Goal: Task Accomplishment & Management: Use online tool/utility

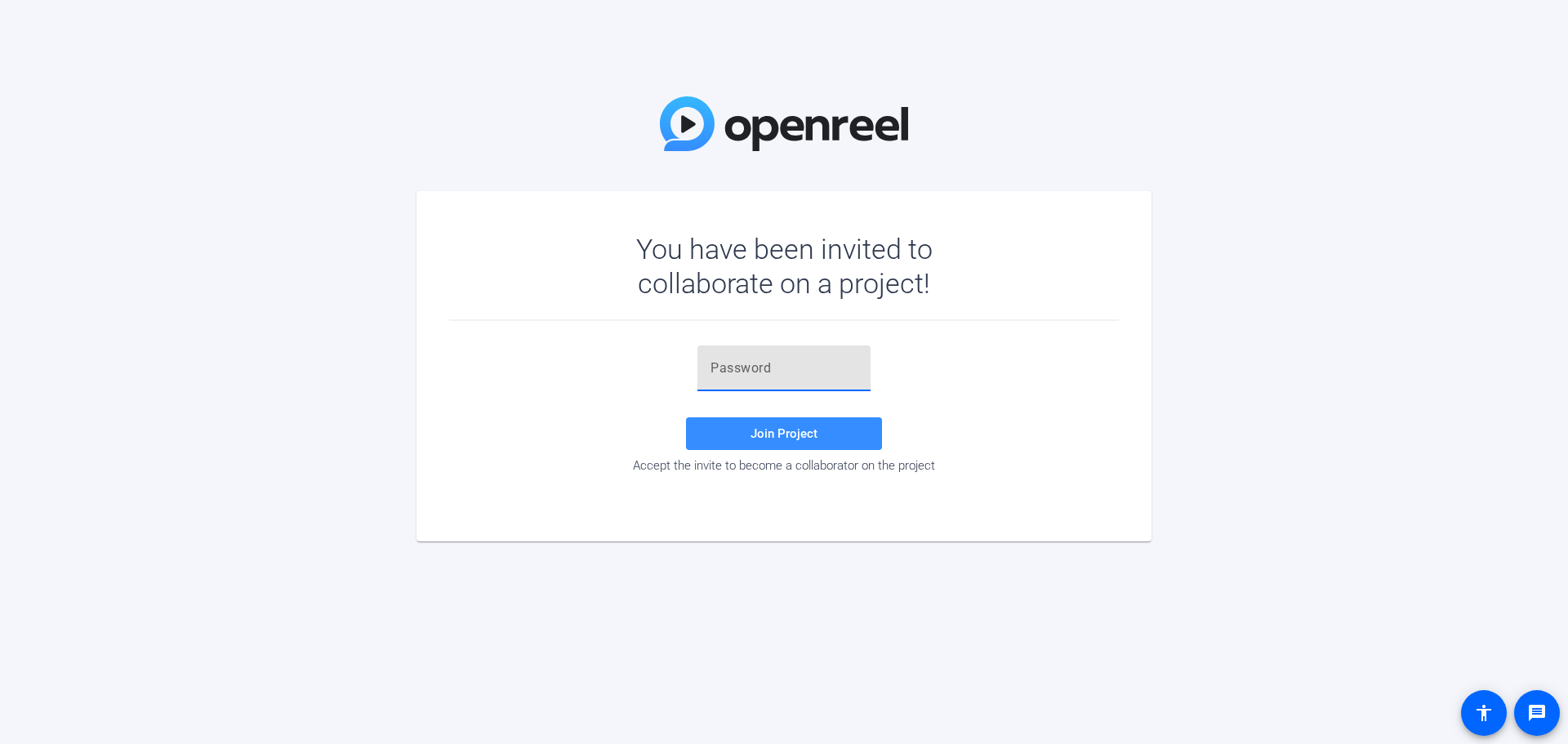
click at [733, 369] on input "text" at bounding box center [784, 368] width 147 height 19
paste input "2sBn{Y"
type input "2sBn{Y"
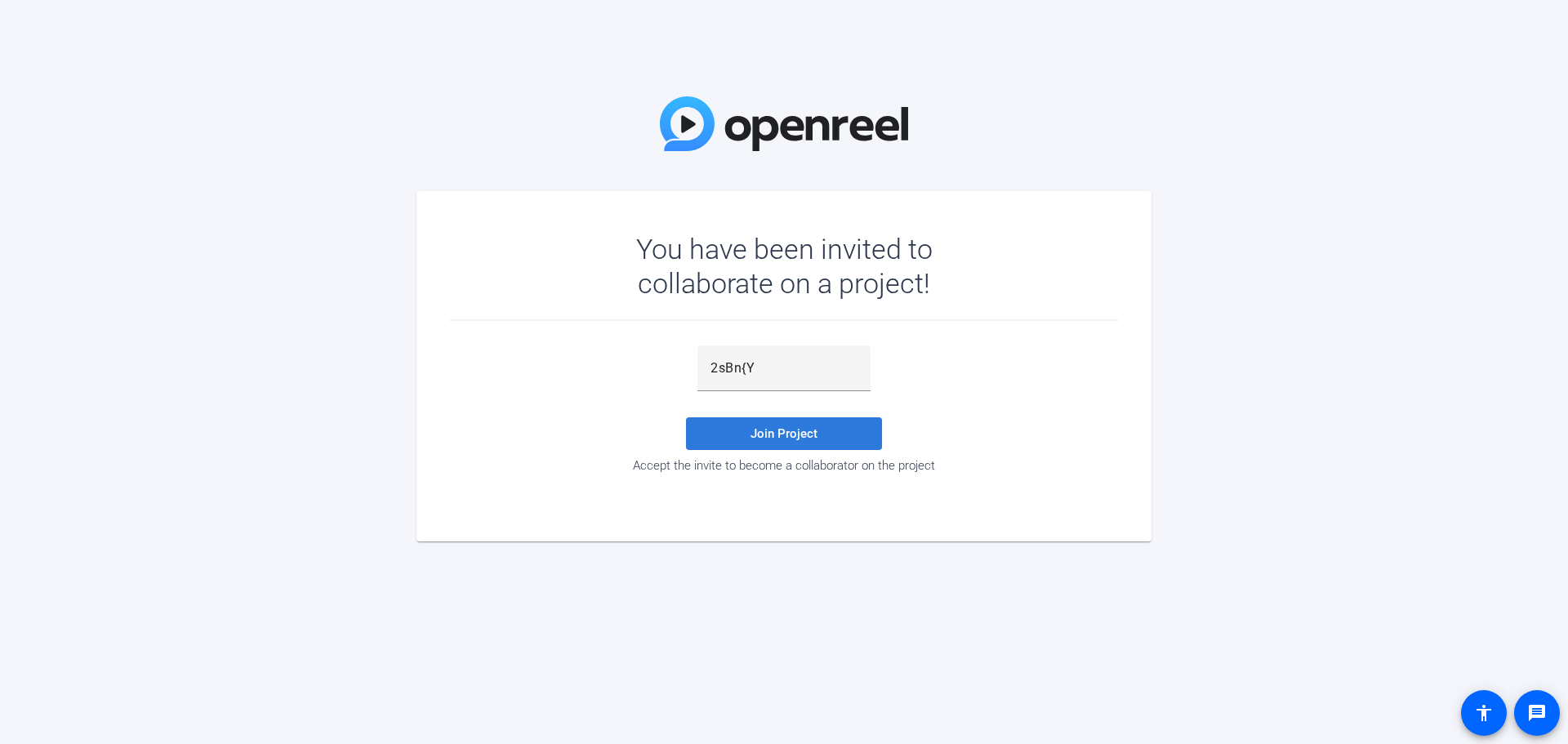
drag, startPoint x: 812, startPoint y: 432, endPoint x: 825, endPoint y: 440, distance: 15.3
click at [812, 431] on span "Join Project" at bounding box center [784, 433] width 67 height 15
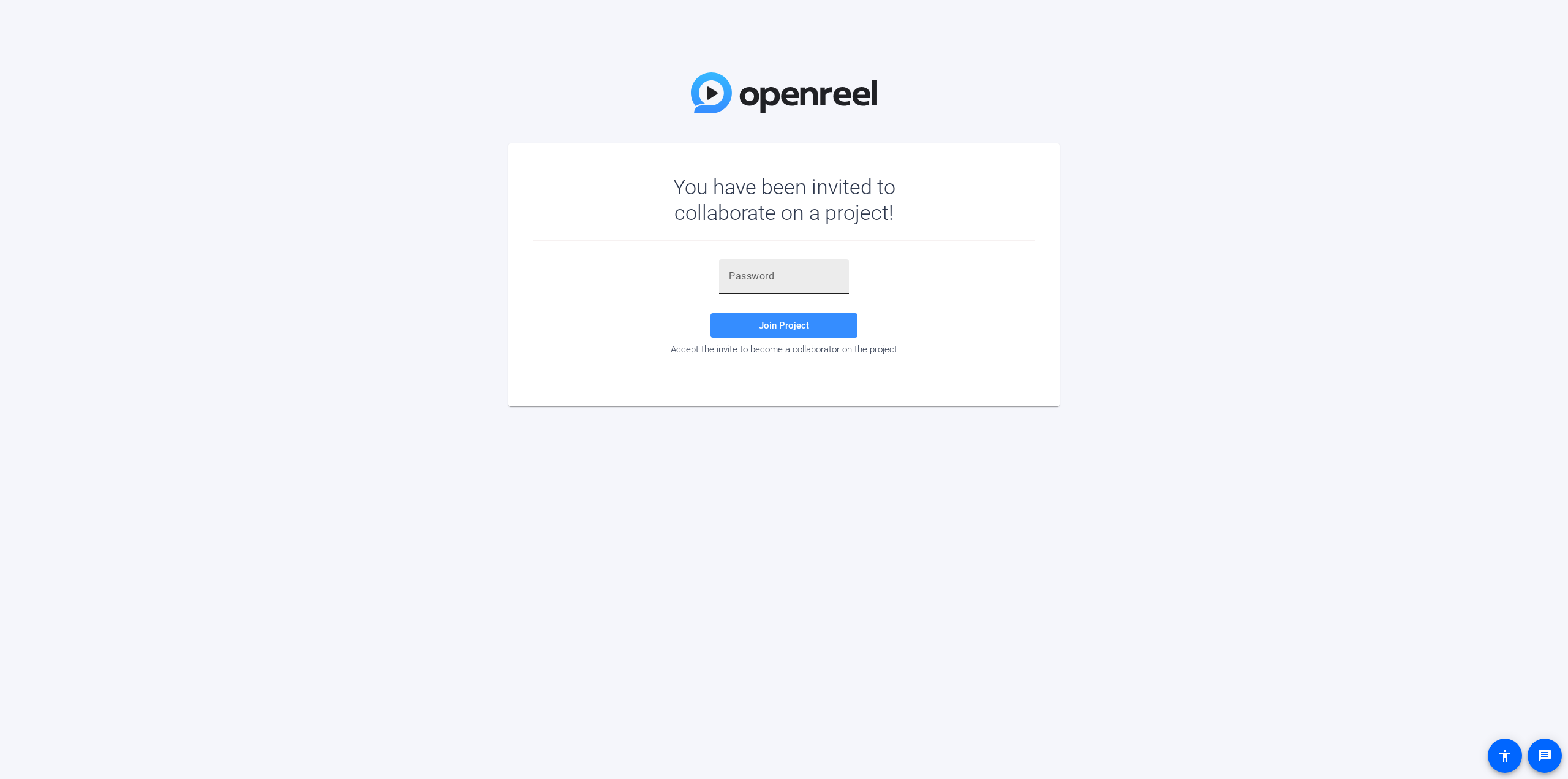
click at [785, 289] on div at bounding box center [784, 276] width 110 height 34
click at [777, 282] on input "text" at bounding box center [784, 276] width 110 height 14
paste input "2sBn{Y"
type input "2sBn{Y"
click at [794, 333] on span at bounding box center [784, 325] width 147 height 30
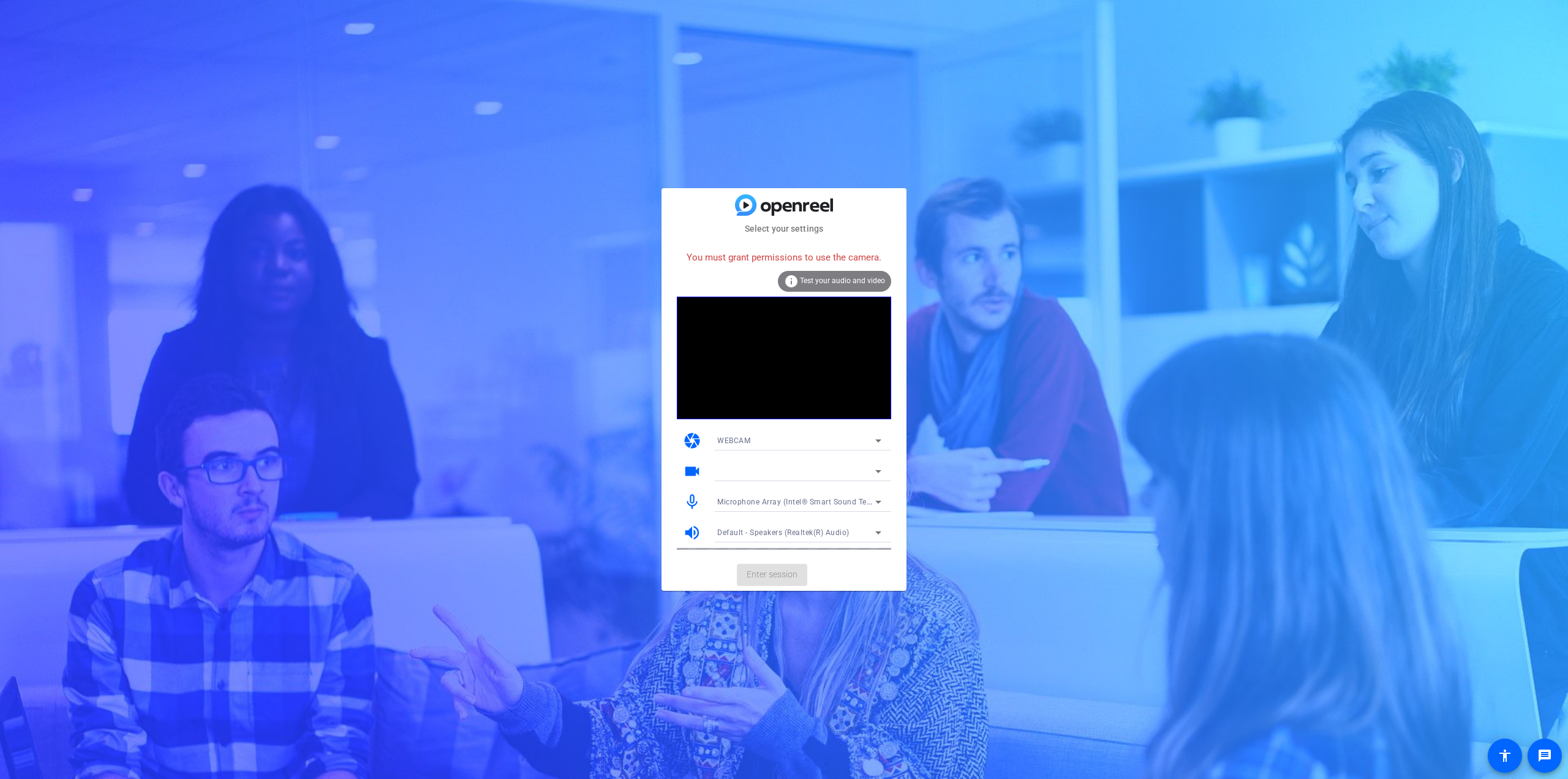
click at [818, 285] on div "info Test your audio and video" at bounding box center [835, 282] width 113 height 21
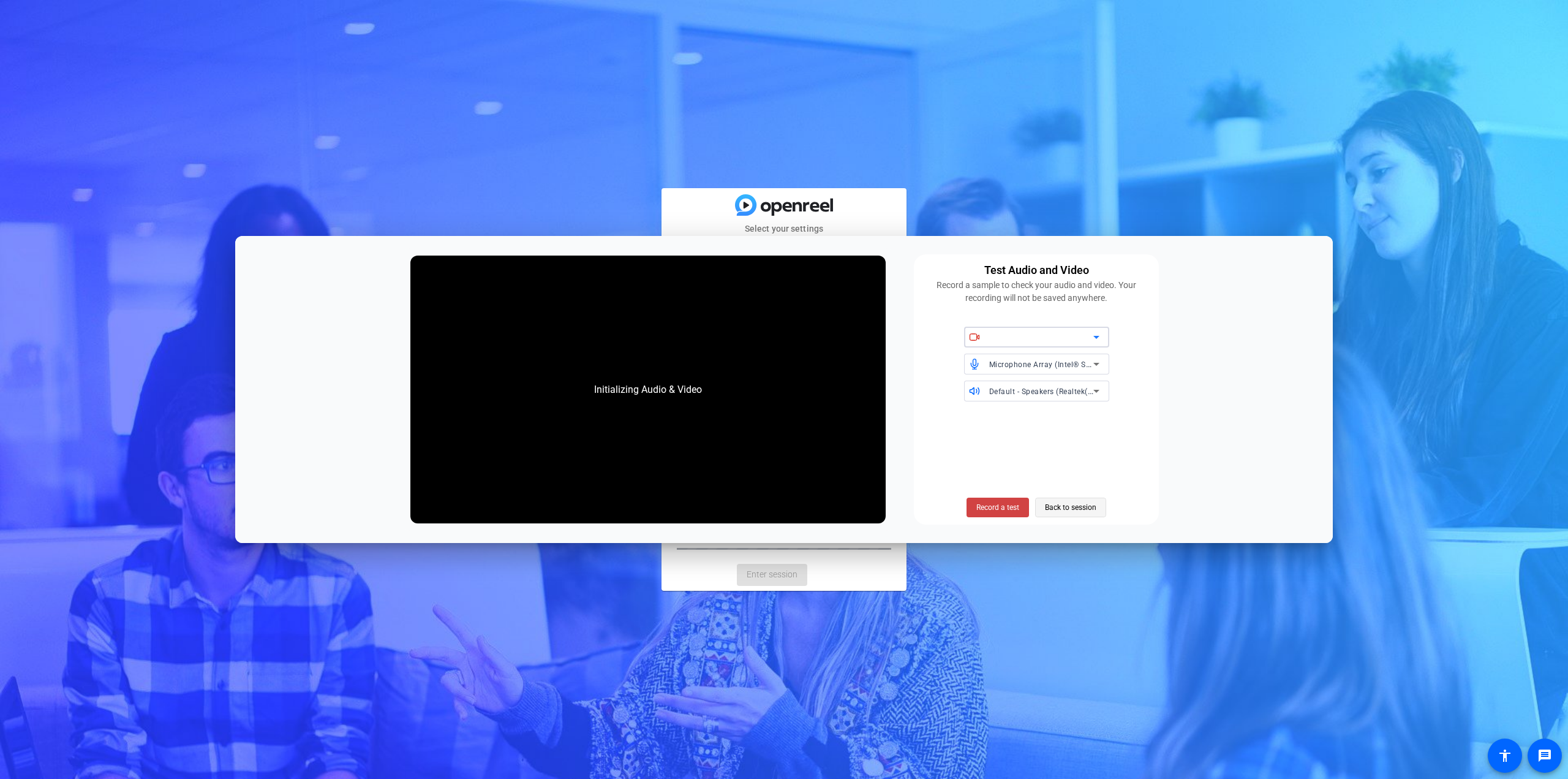
click at [1076, 511] on span "Back to session" at bounding box center [1071, 507] width 51 height 23
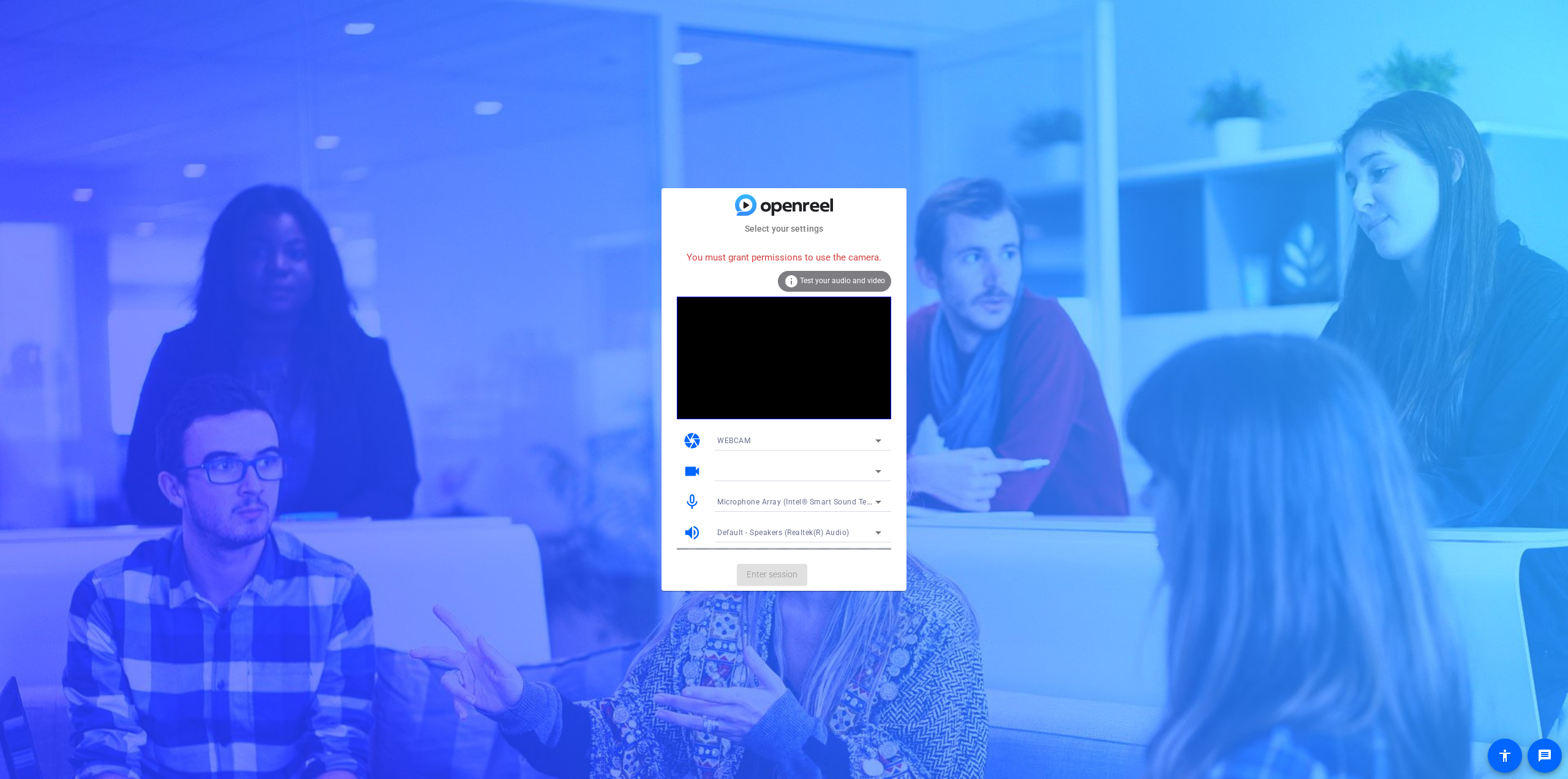
click at [877, 445] on icon at bounding box center [878, 440] width 14 height 14
click at [768, 467] on mat-option "WEBCAM" at bounding box center [799, 465] width 184 height 20
click at [825, 259] on div "You must grant permissions to use the camera." at bounding box center [784, 258] width 215 height 26
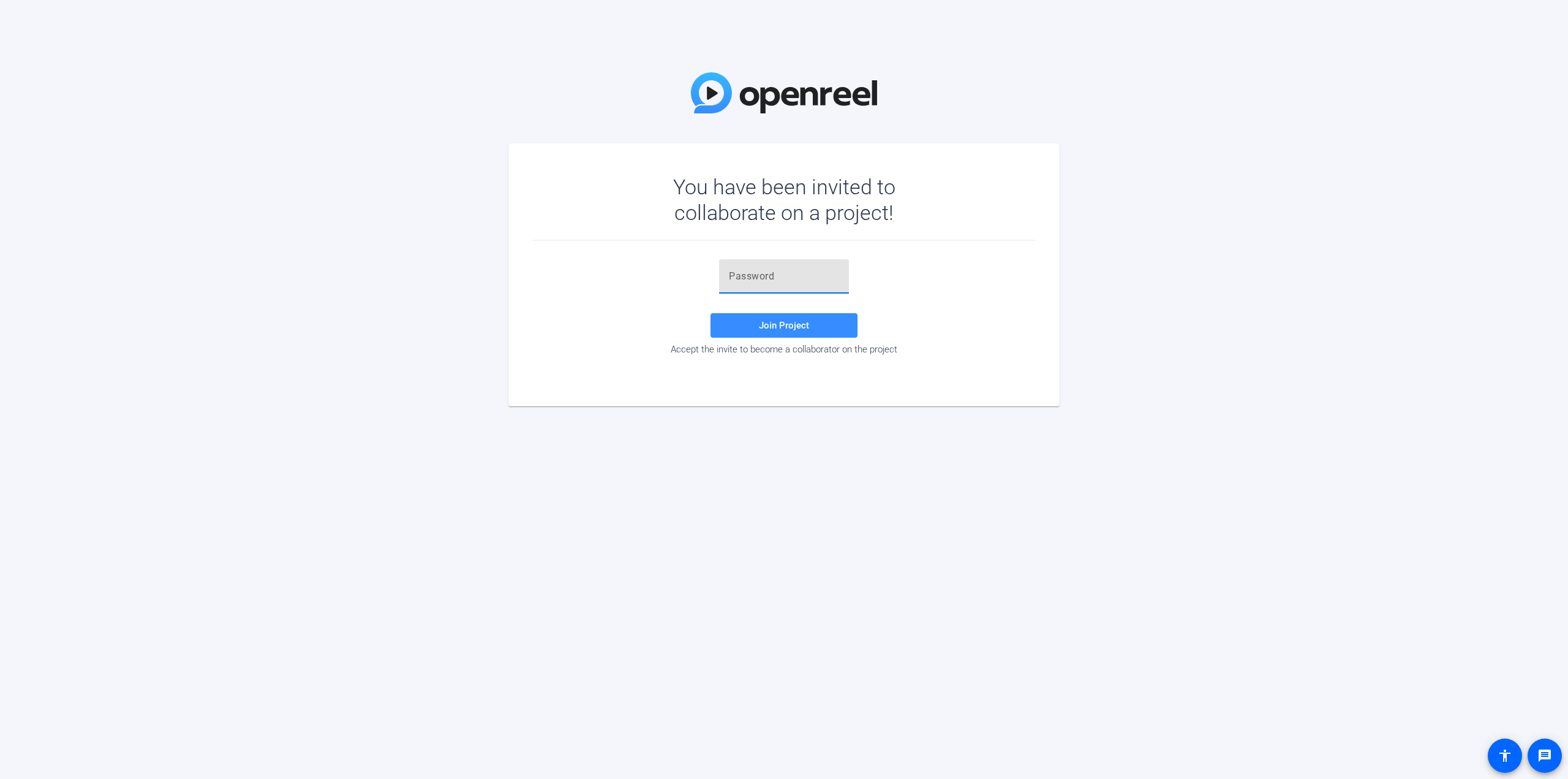
click at [743, 278] on input "text" at bounding box center [784, 276] width 110 height 14
paste input "2sBn{Y"
type input "2sBn{Y"
click at [819, 322] on span at bounding box center [784, 325] width 147 height 30
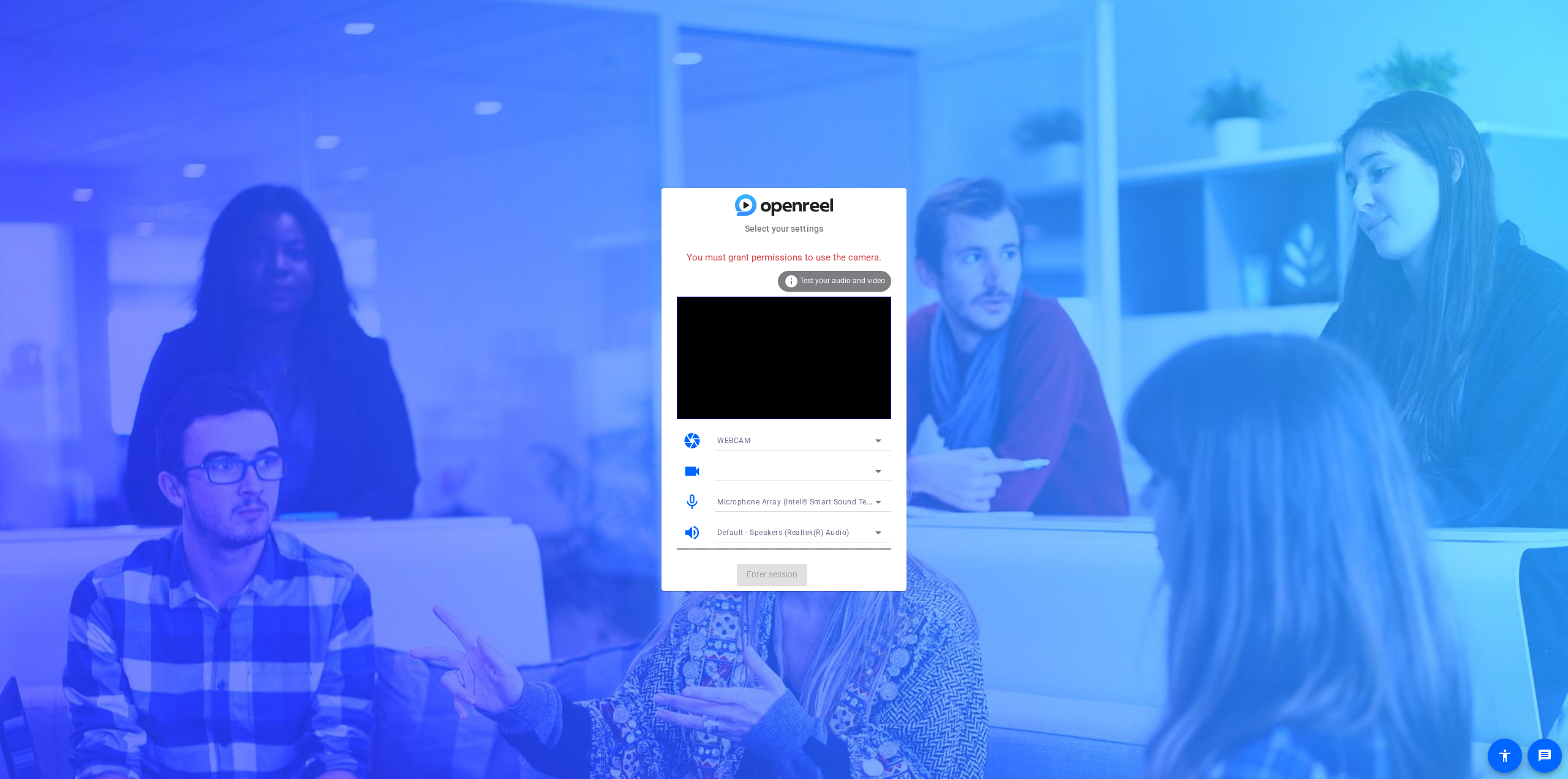
click at [850, 280] on span "Test your audio and video" at bounding box center [842, 280] width 85 height 9
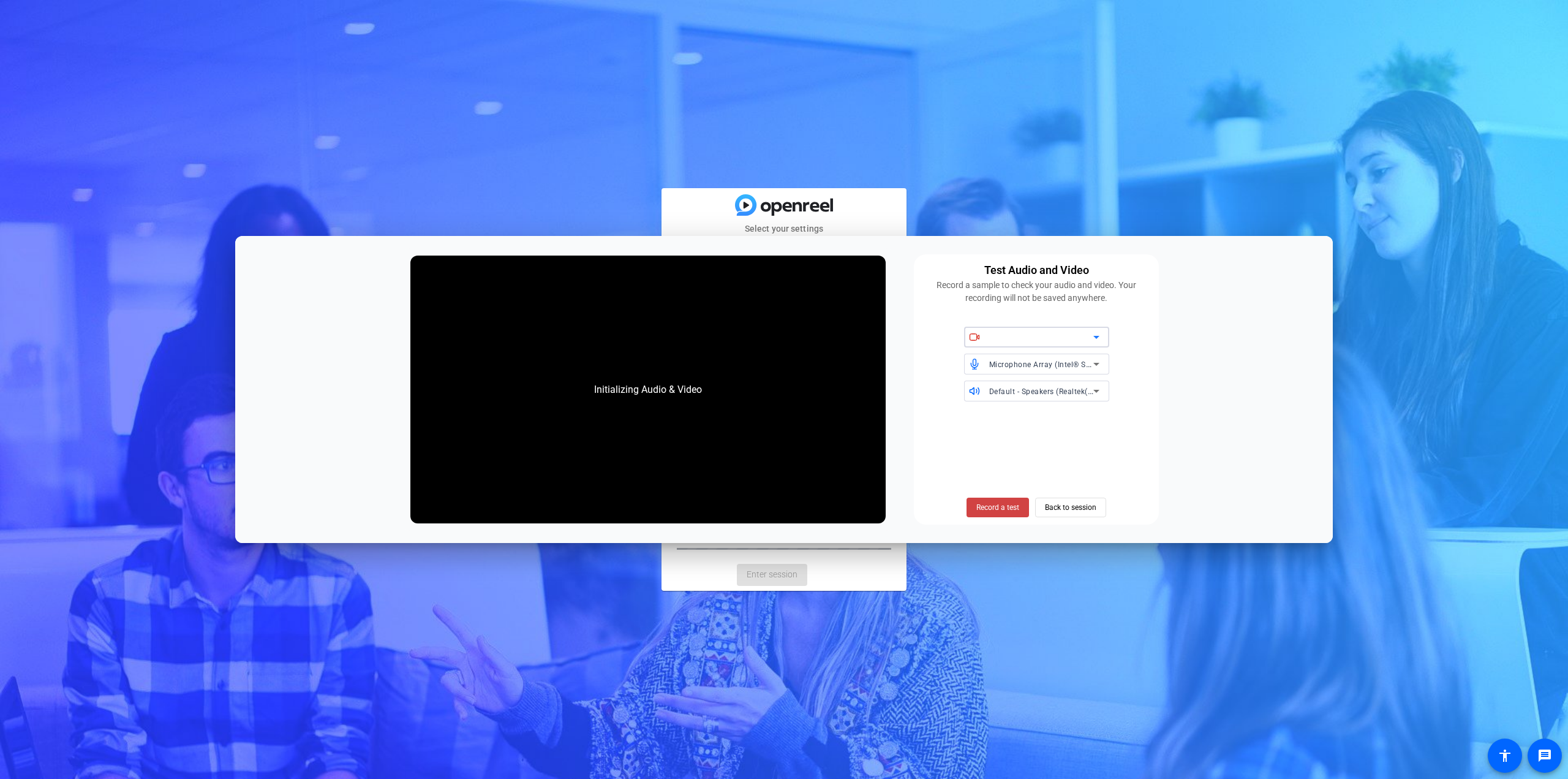
click at [1094, 341] on icon at bounding box center [1096, 337] width 14 height 14
click at [1096, 391] on icon at bounding box center [1096, 391] width 6 height 3
click at [1214, 383] on div at bounding box center [784, 389] width 1568 height 779
click at [1088, 513] on span "Back to session" at bounding box center [1071, 507] width 51 height 23
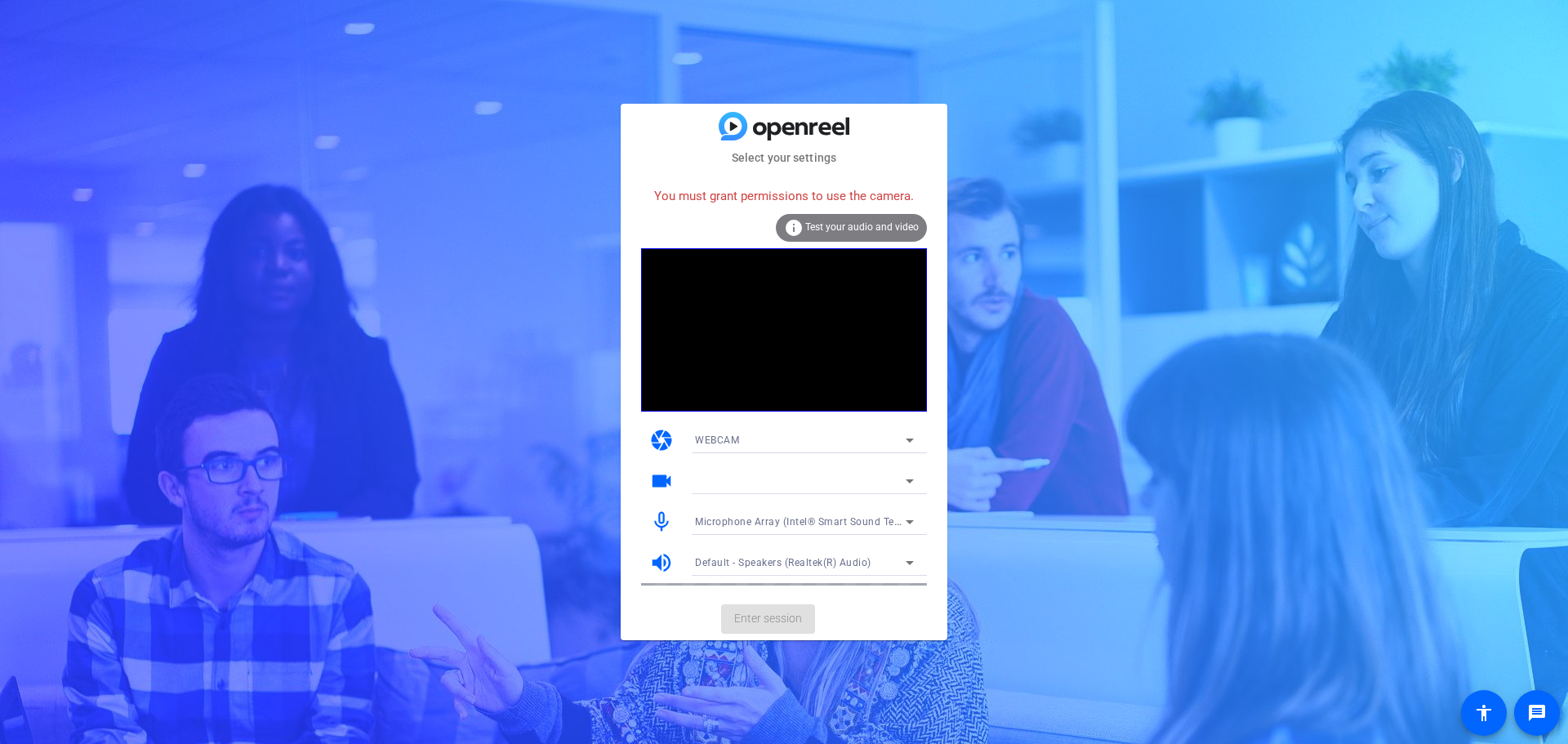
click at [905, 483] on icon at bounding box center [909, 481] width 19 height 19
click at [913, 483] on icon at bounding box center [909, 481] width 19 height 19
click at [918, 479] on icon at bounding box center [909, 481] width 19 height 19
click at [916, 442] on icon at bounding box center [909, 440] width 19 height 19
drag, startPoint x: 1269, startPoint y: 428, endPoint x: 1174, endPoint y: 453, distance: 98.2
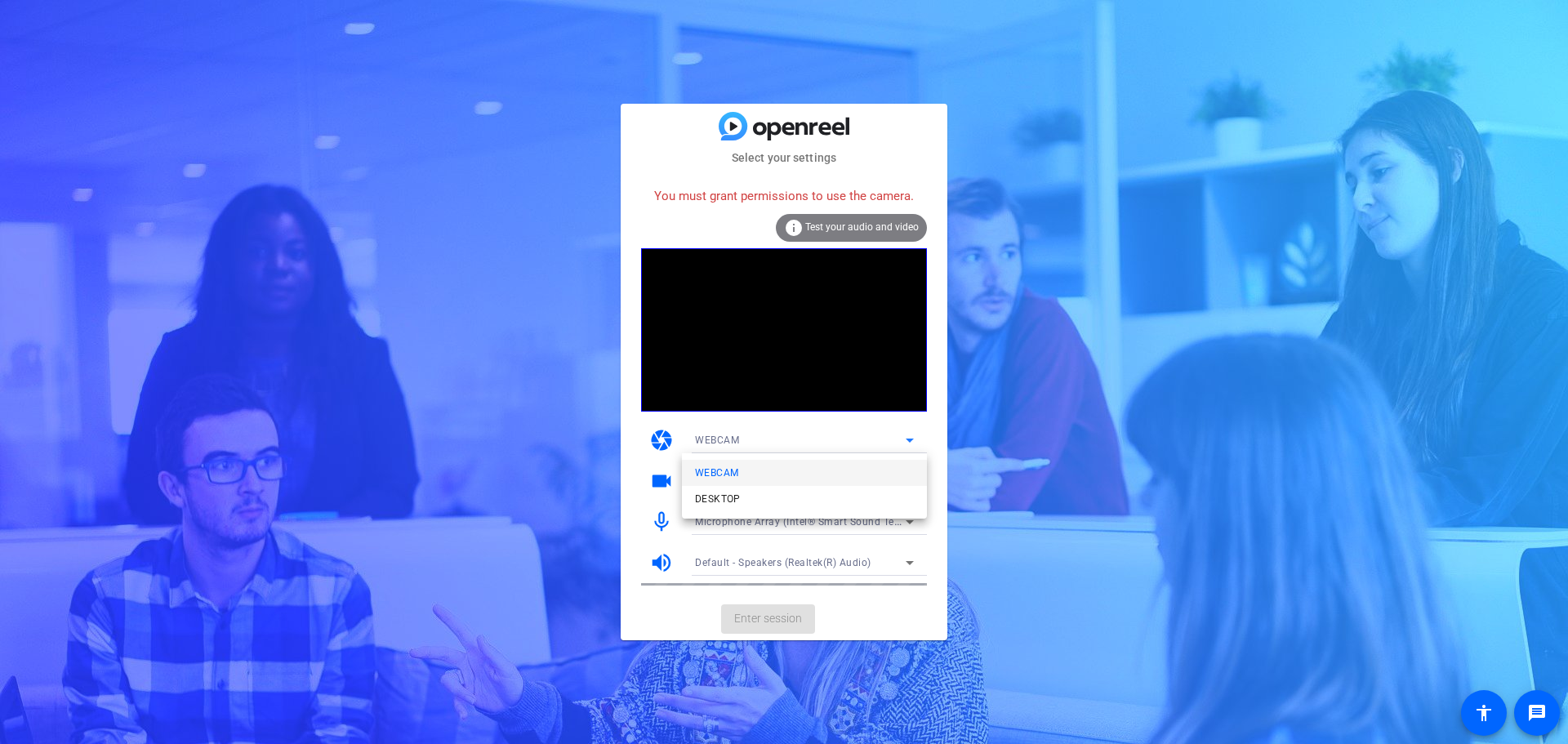
click at [1265, 428] on div at bounding box center [784, 372] width 1568 height 744
click at [912, 479] on icon at bounding box center [909, 481] width 19 height 19
click at [1221, 124] on div "Select your settings You must grant permissions to use the camera. info Test yo…" at bounding box center [784, 372] width 1568 height 744
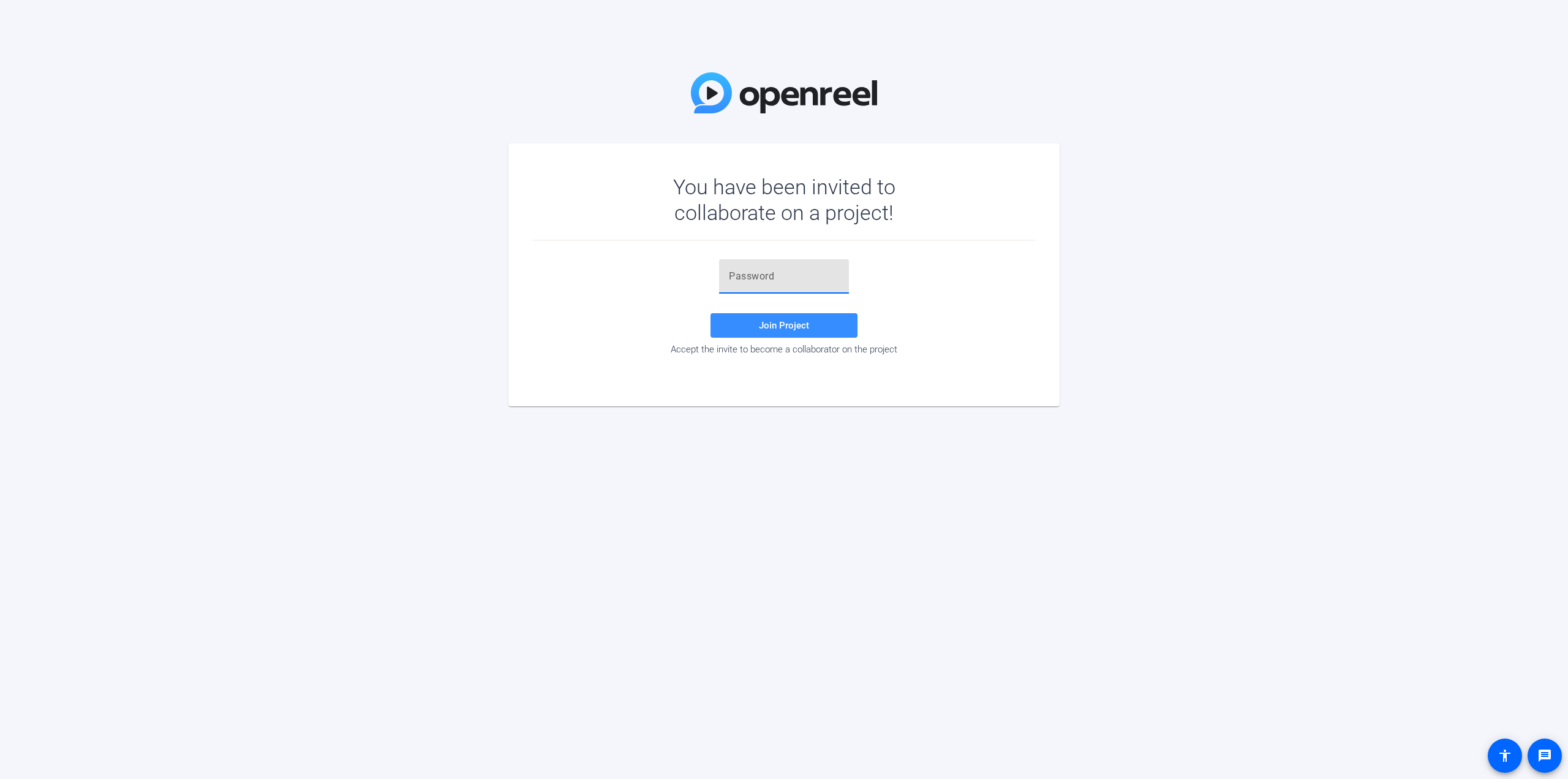
click at [760, 276] on input "text" at bounding box center [784, 276] width 110 height 14
paste input "43d1Xm"
type input "43d1Xm"
click at [754, 322] on span at bounding box center [784, 325] width 147 height 30
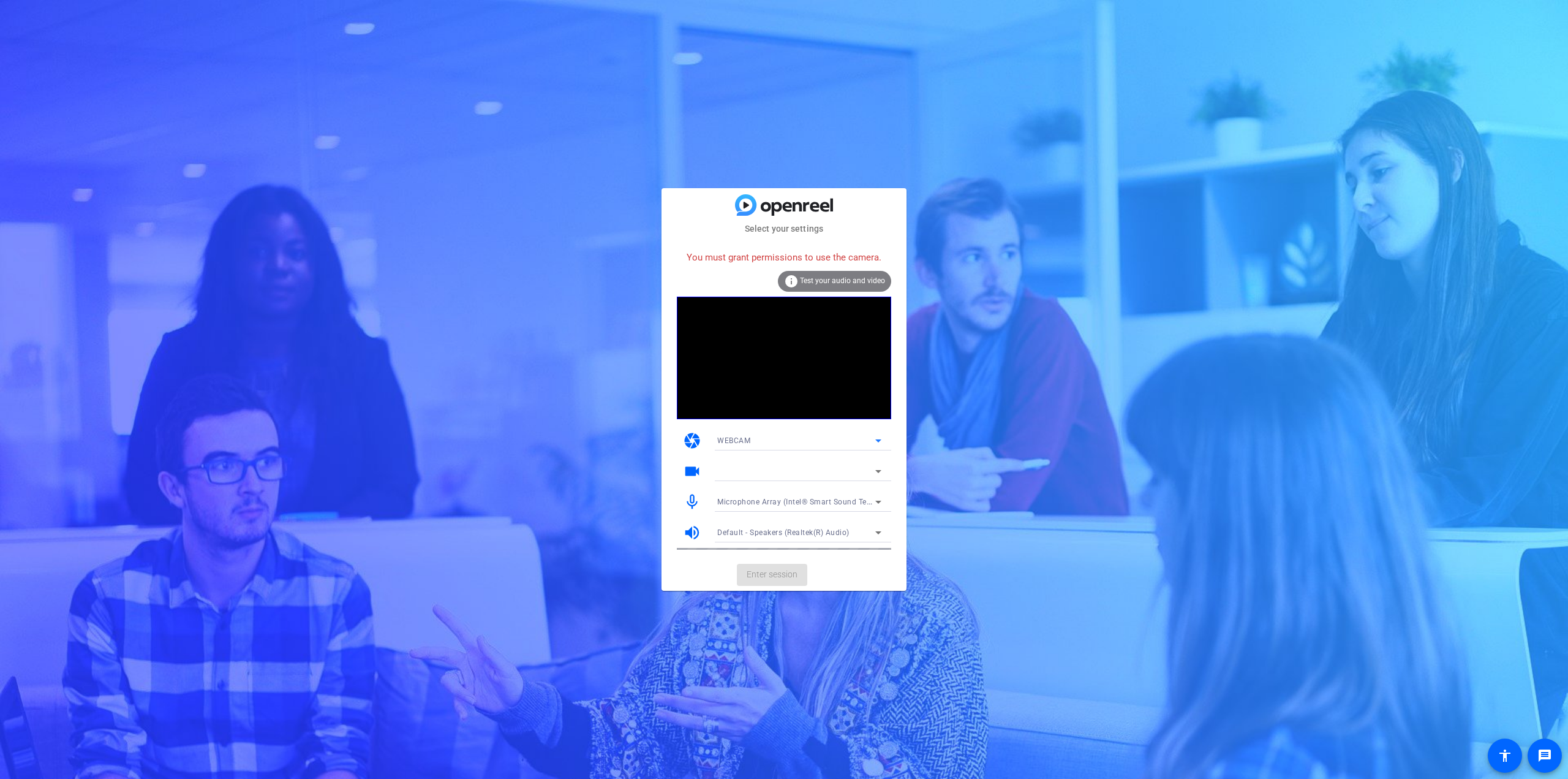
click at [877, 443] on icon at bounding box center [878, 440] width 14 height 14
drag, startPoint x: 1033, startPoint y: 475, endPoint x: 1010, endPoint y: 476, distance: 23.0
click at [1034, 474] on div at bounding box center [784, 389] width 1568 height 779
click at [877, 472] on icon at bounding box center [878, 471] width 14 height 14
